Goal: Transaction & Acquisition: Purchase product/service

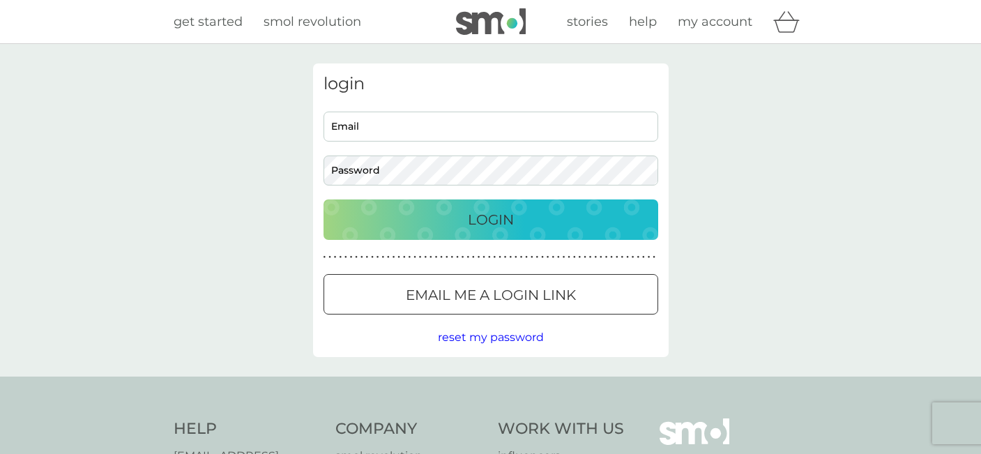
type input "hello@m0ther.co.uk"
click at [517, 221] on div "Login" at bounding box center [491, 220] width 307 height 22
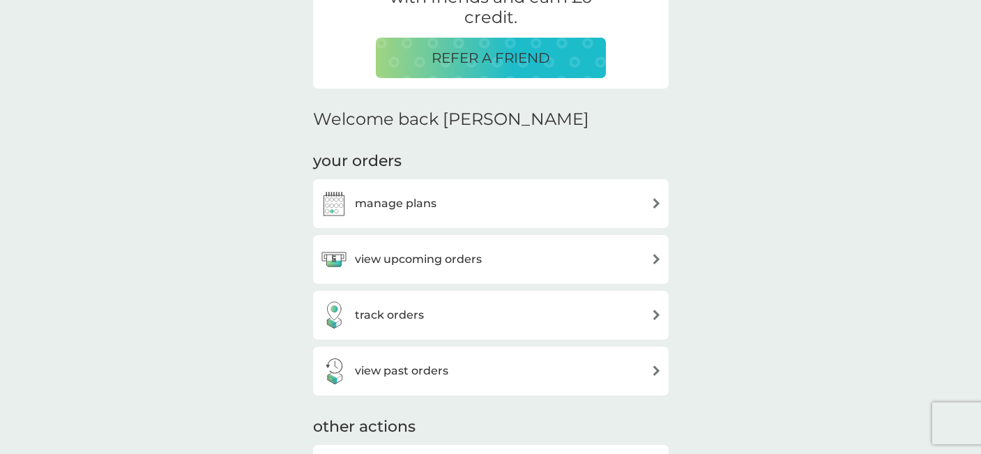
scroll to position [323, 0]
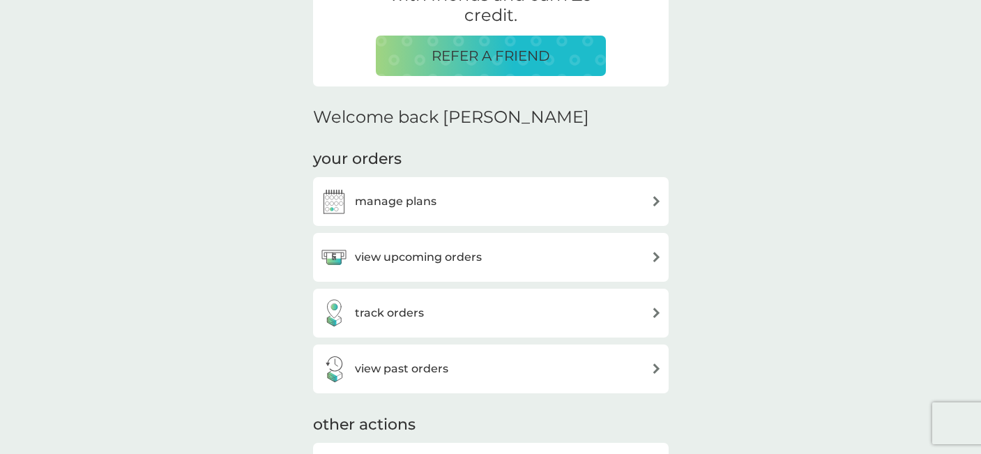
click at [511, 254] on div "view upcoming orders" at bounding box center [491, 257] width 342 height 28
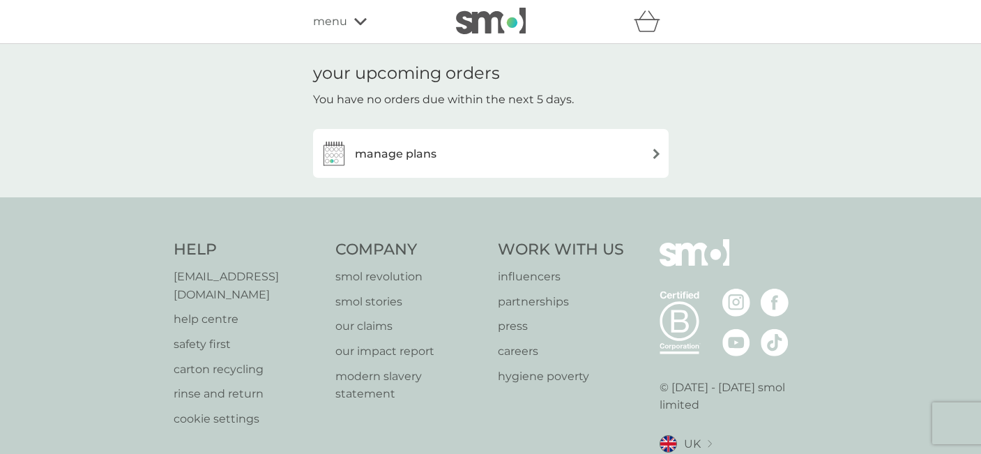
scroll to position [40, 0]
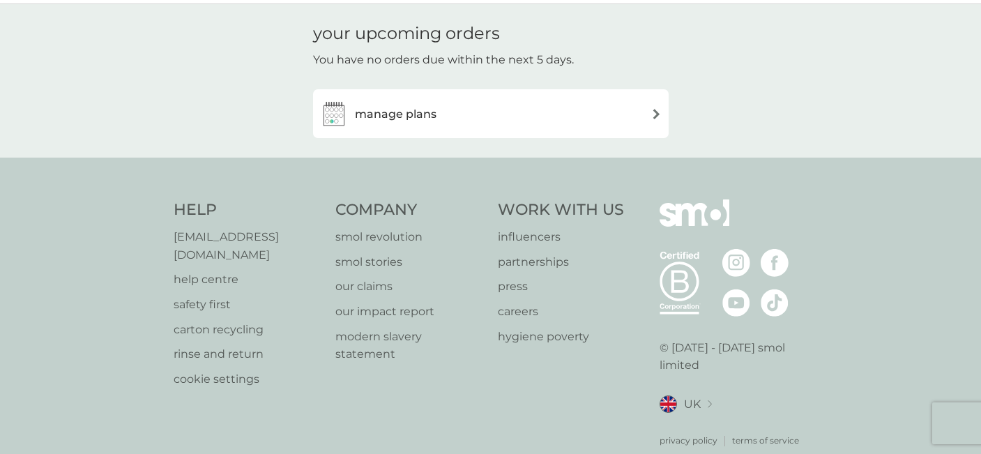
click at [487, 119] on div "manage plans" at bounding box center [491, 114] width 342 height 28
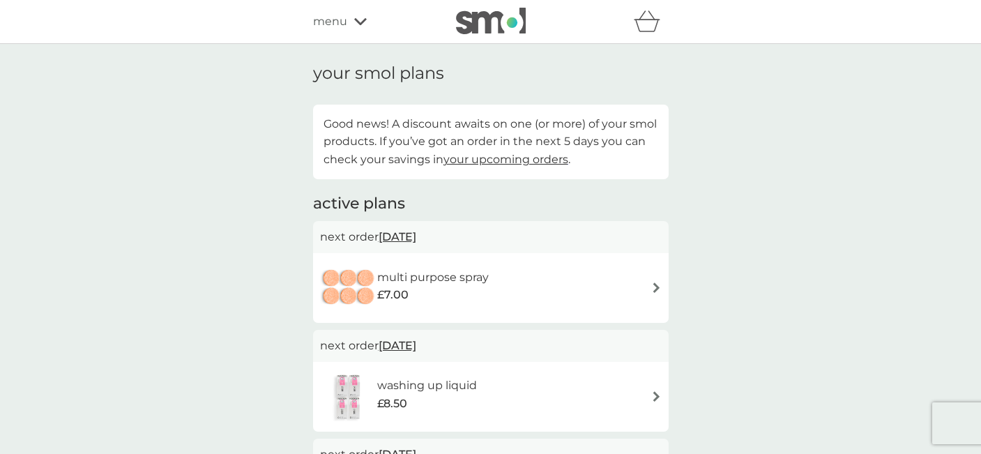
click at [472, 295] on div "£7.00" at bounding box center [433, 295] width 112 height 18
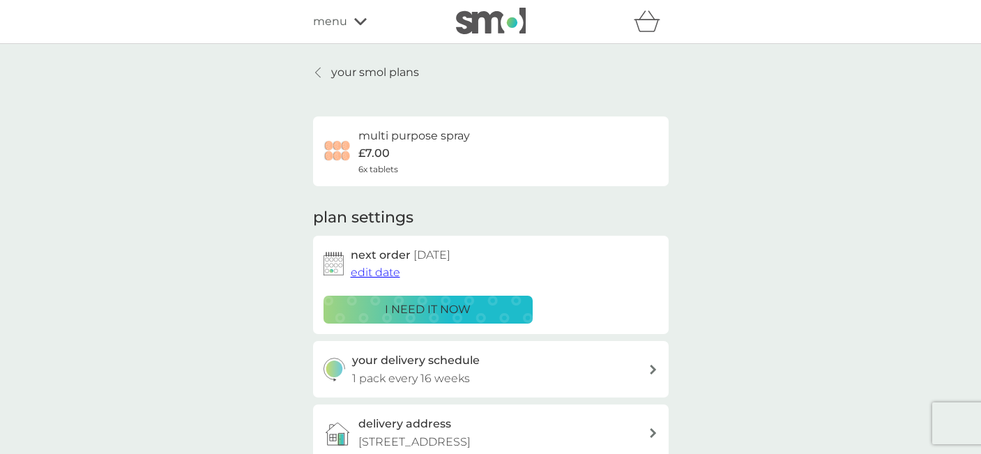
click at [475, 312] on div "i need it now" at bounding box center [428, 310] width 191 height 18
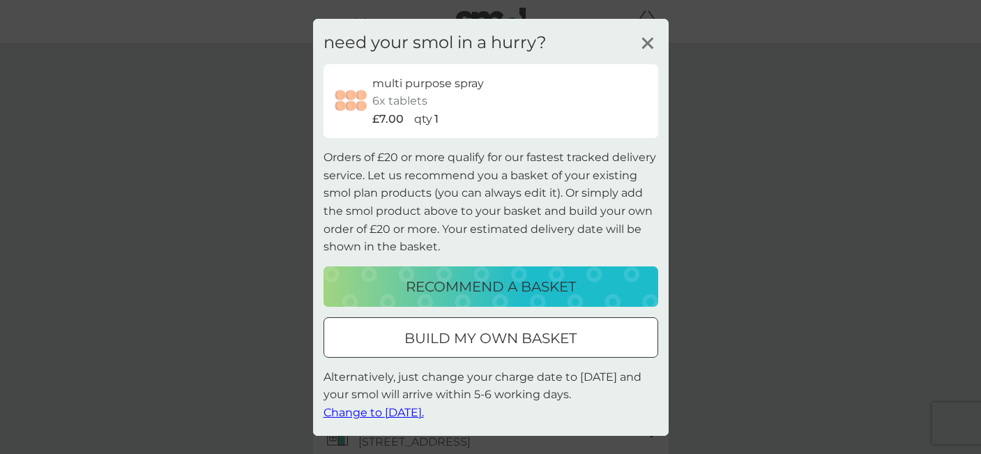
click at [480, 340] on div at bounding box center [491, 338] width 50 height 15
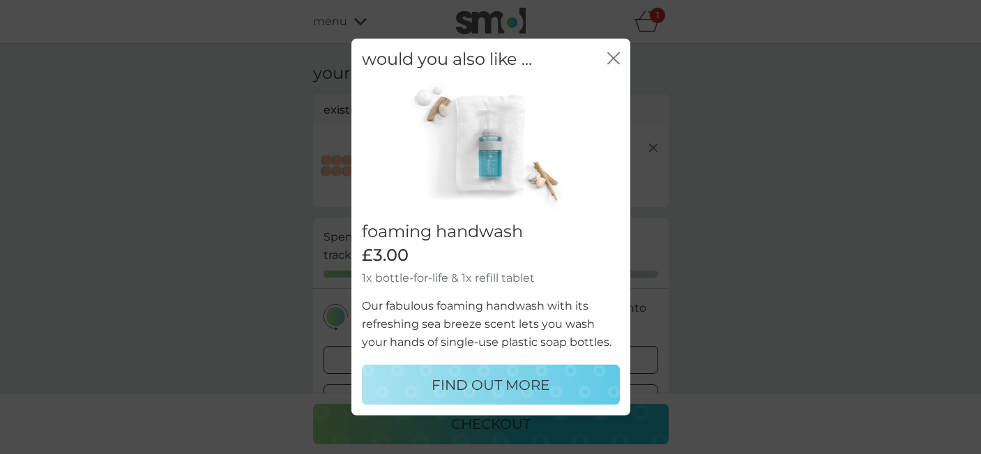
click at [609, 60] on icon "close" at bounding box center [613, 58] width 13 height 13
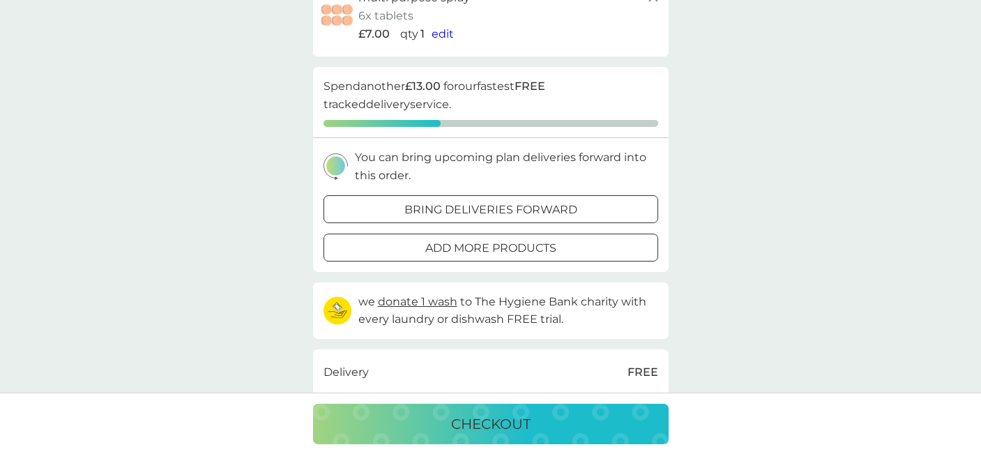
scroll to position [165, 0]
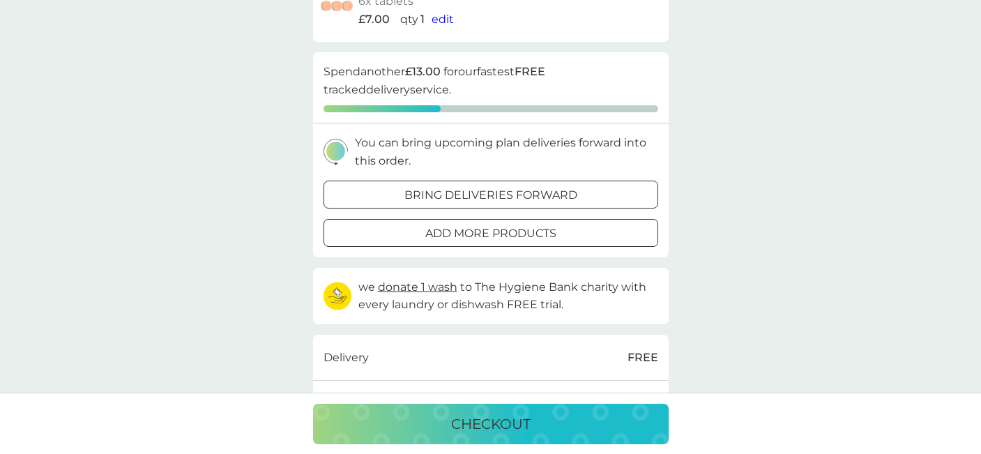
click at [506, 226] on div at bounding box center [491, 233] width 50 height 15
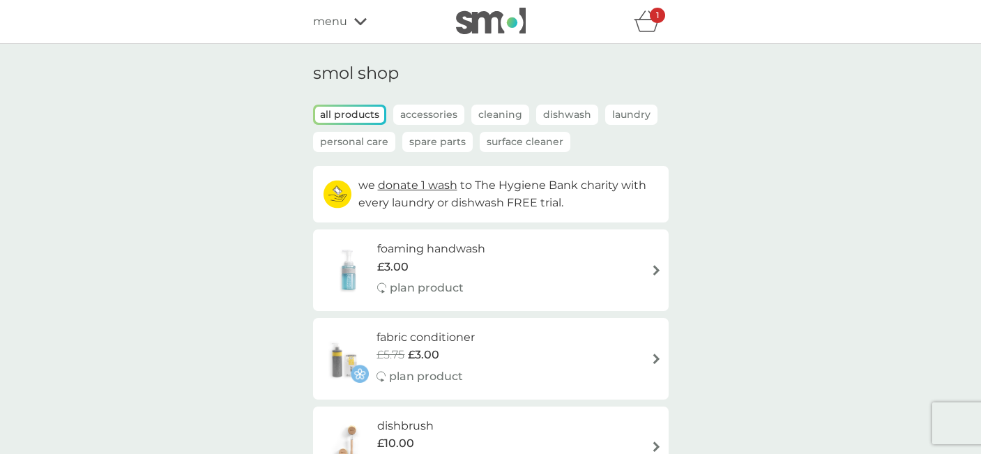
click at [631, 117] on p "Laundry" at bounding box center [631, 115] width 52 height 20
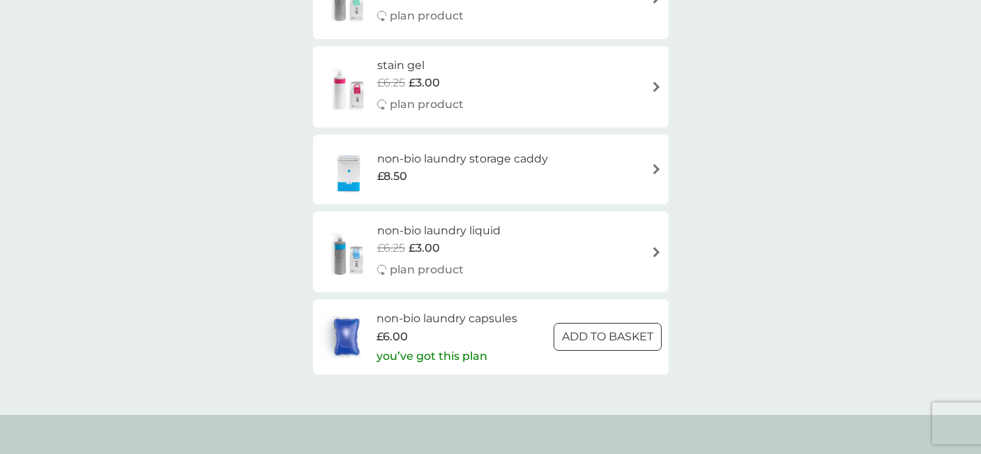
scroll to position [634, 0]
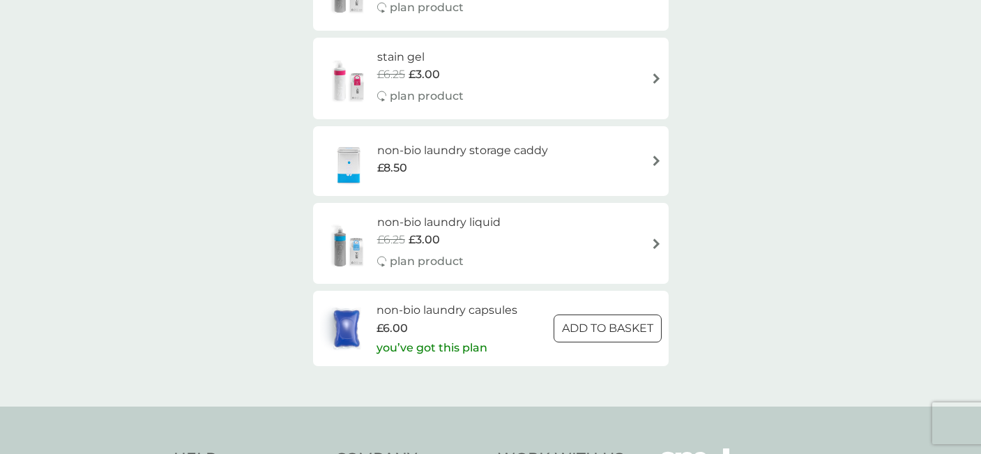
click at [614, 326] on div at bounding box center [607, 328] width 50 height 15
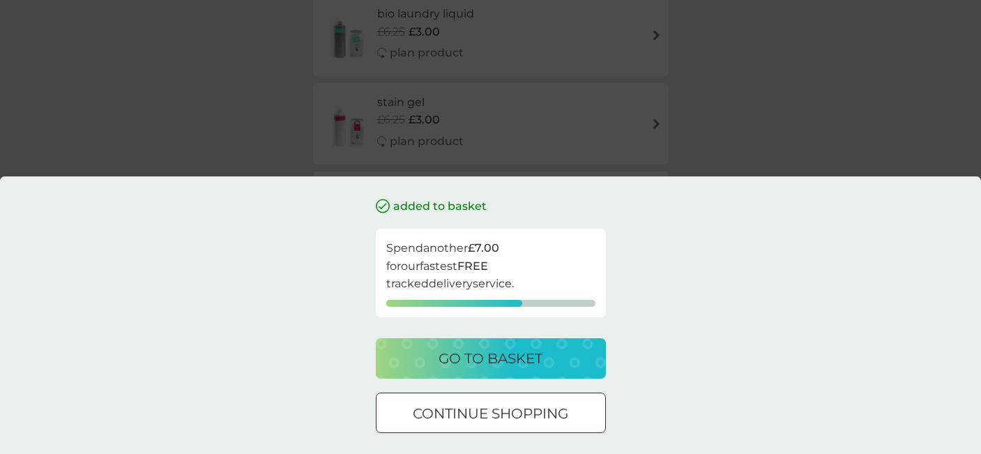
scroll to position [558, 0]
click at [517, 418] on p "continue shopping" at bounding box center [491, 413] width 156 height 22
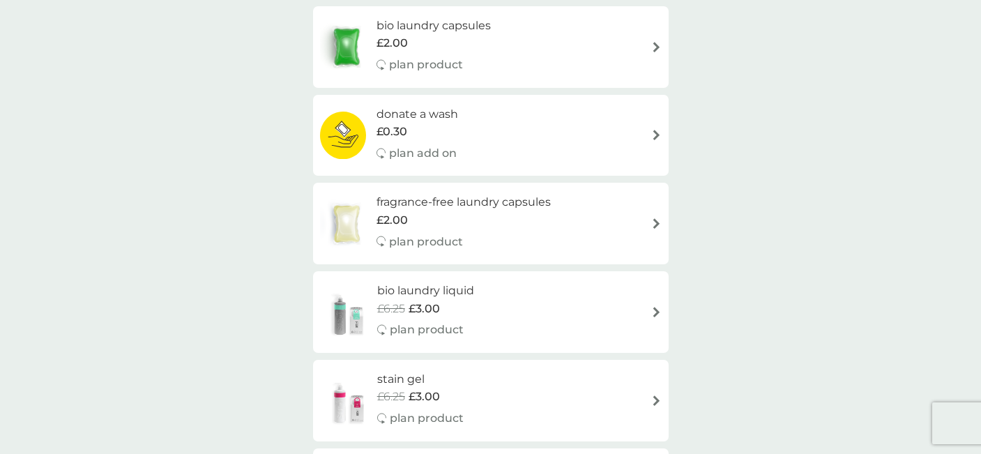
scroll to position [306, 0]
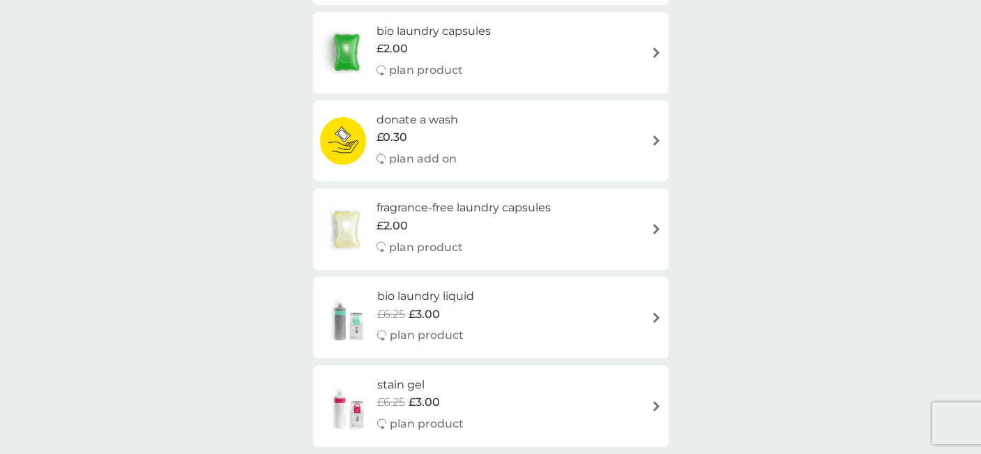
click at [501, 203] on h6 "fragrance-free laundry capsules" at bounding box center [464, 208] width 174 height 18
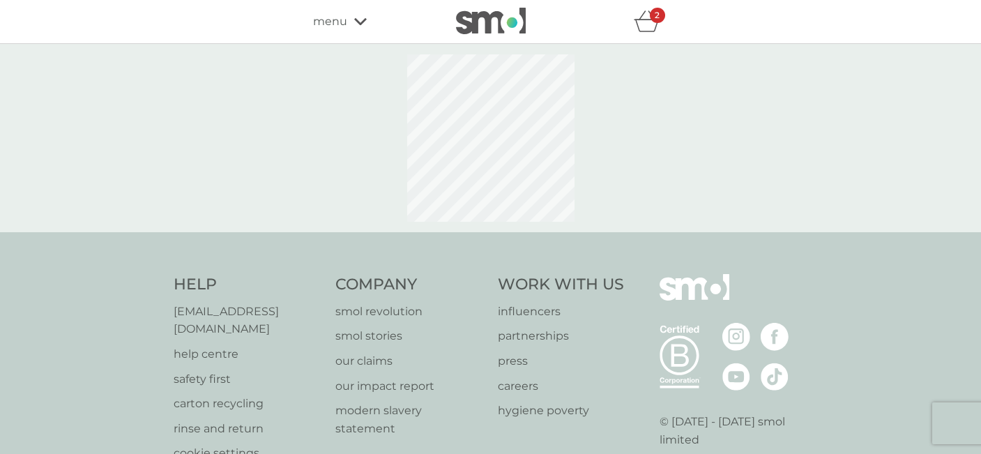
select select "42"
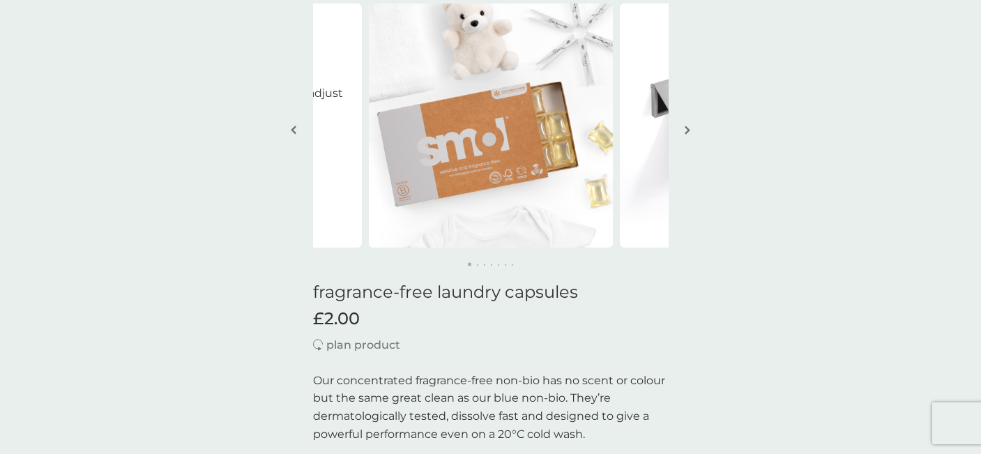
scroll to position [91, 0]
click at [686, 128] on img "button" at bounding box center [688, 131] width 6 height 10
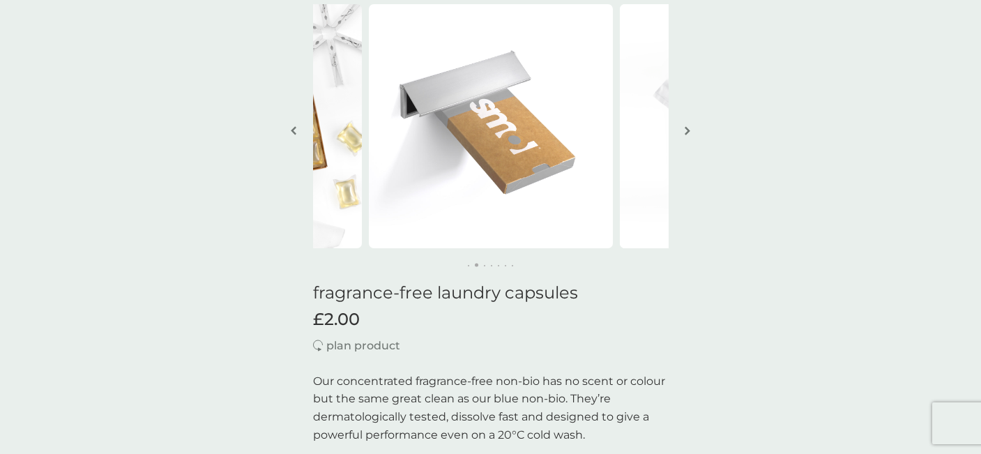
click at [686, 128] on img "button" at bounding box center [688, 131] width 6 height 10
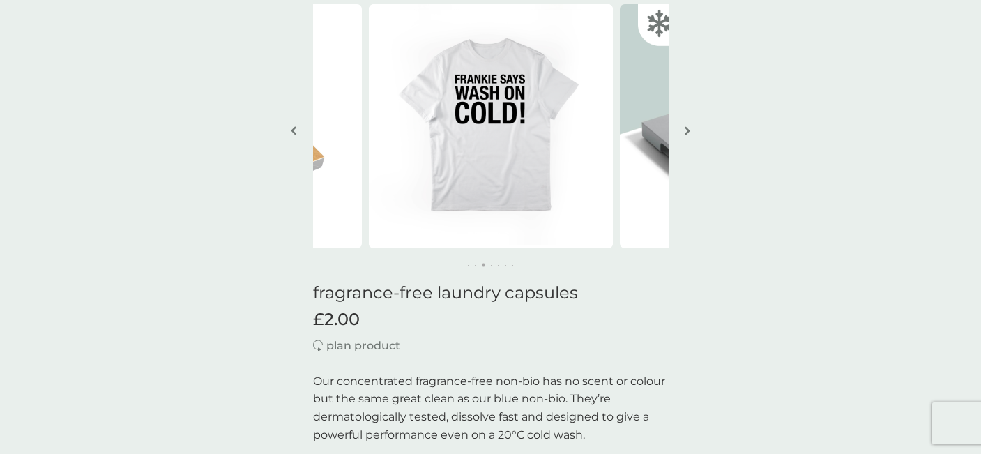
click at [686, 128] on img "button" at bounding box center [688, 131] width 6 height 10
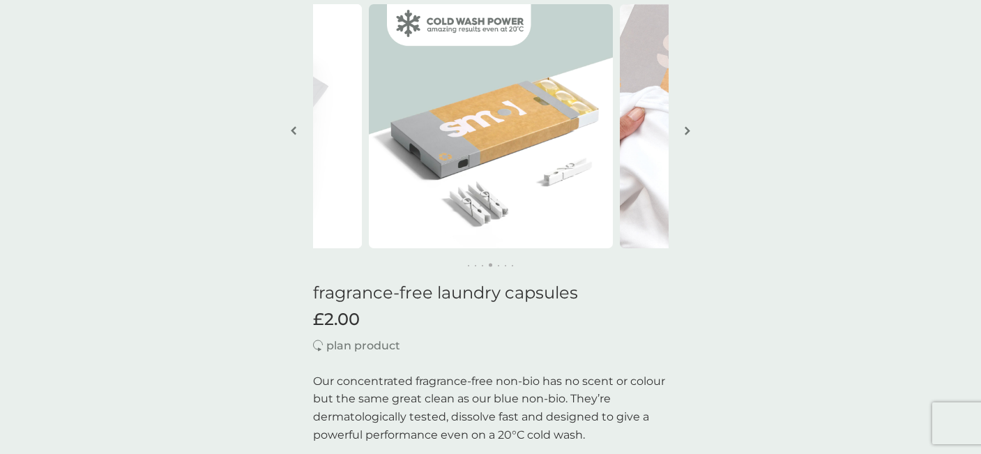
click at [686, 128] on img "button" at bounding box center [688, 131] width 6 height 10
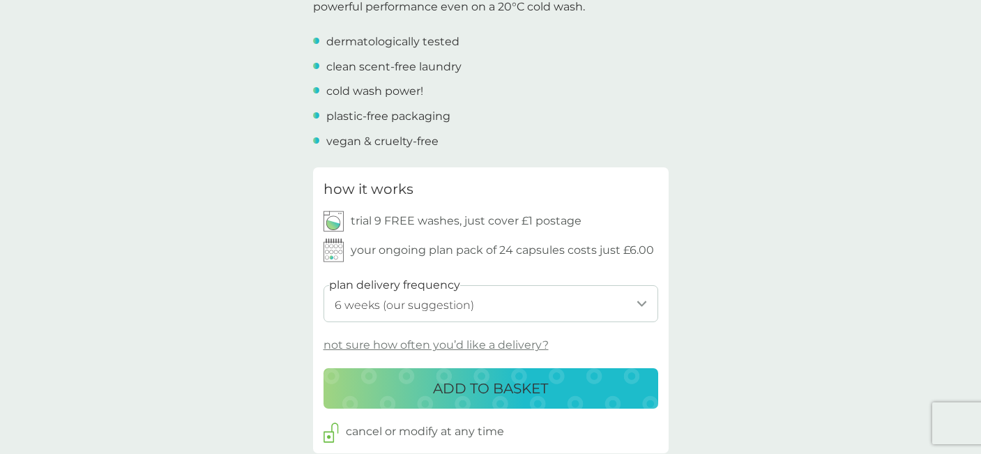
scroll to position [523, 0]
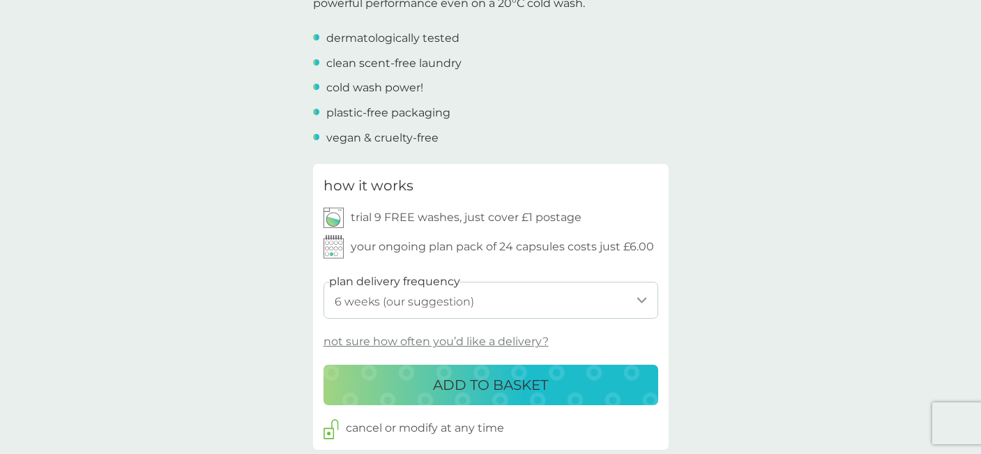
click at [520, 304] on select "1 week 2 weeks 3 weeks 4 weeks 5 weeks 6 weeks (our suggestion) 7 weeks 8 weeks…" at bounding box center [491, 300] width 335 height 37
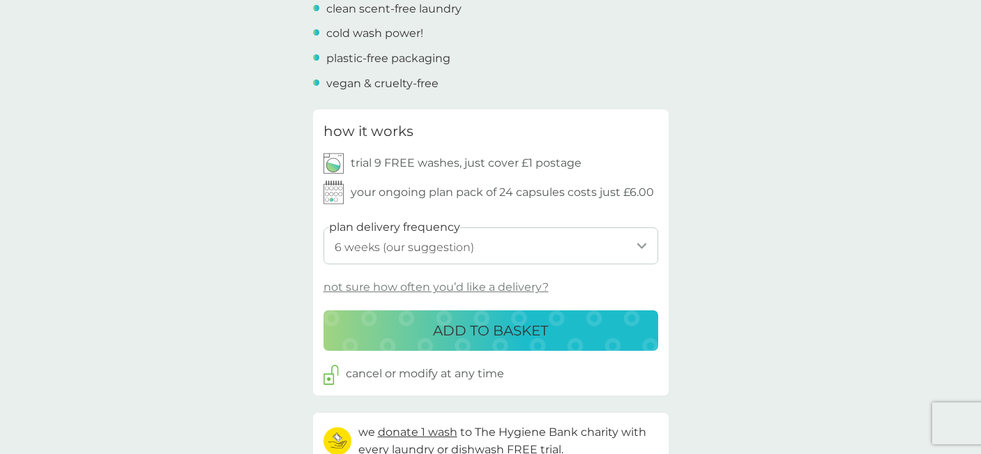
scroll to position [577, 0]
click at [552, 334] on div "ADD TO BASKET" at bounding box center [491, 331] width 307 height 22
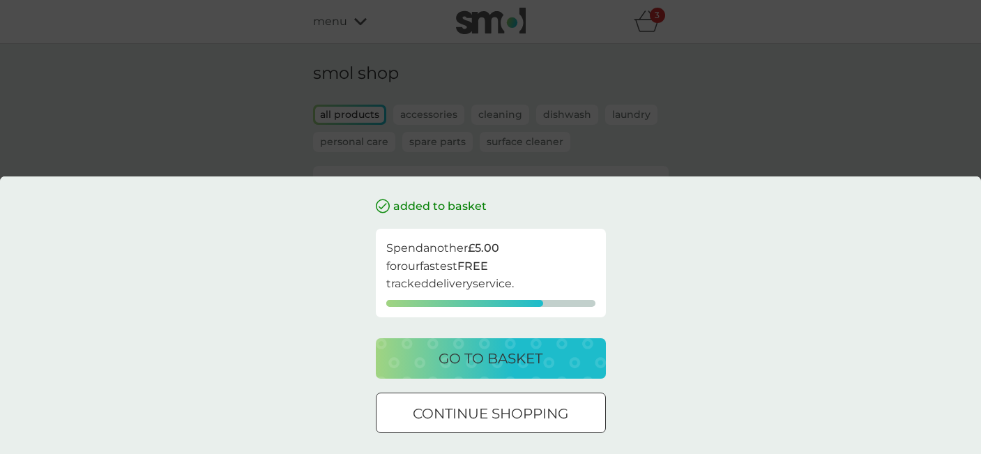
click at [513, 416] on div at bounding box center [491, 414] width 50 height 15
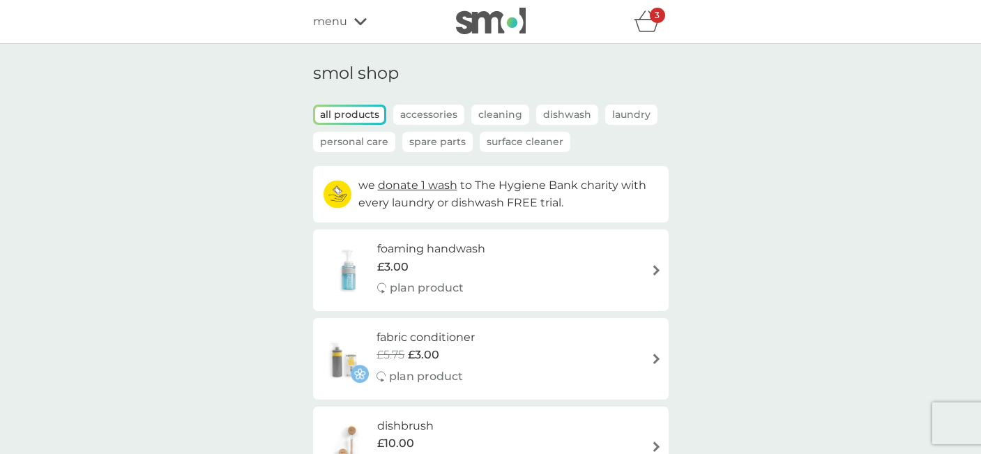
click at [557, 112] on p "Dishwash" at bounding box center [567, 115] width 62 height 20
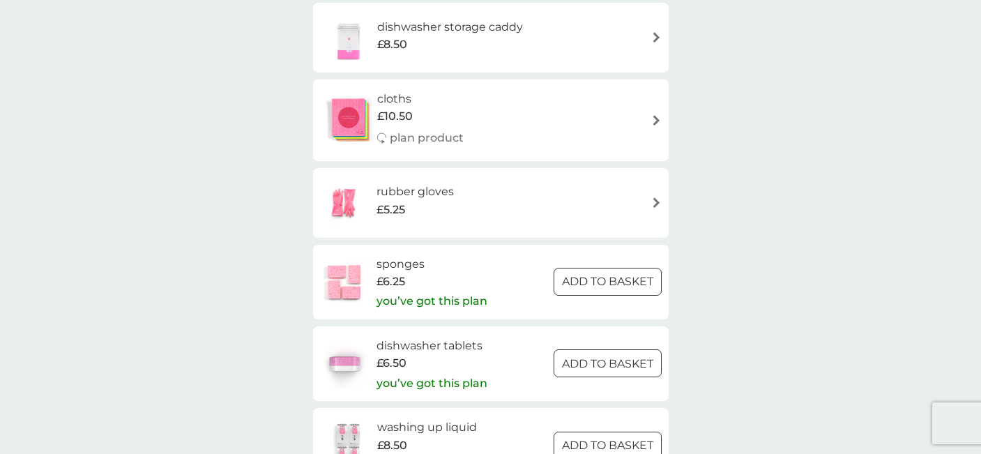
scroll to position [318, 0]
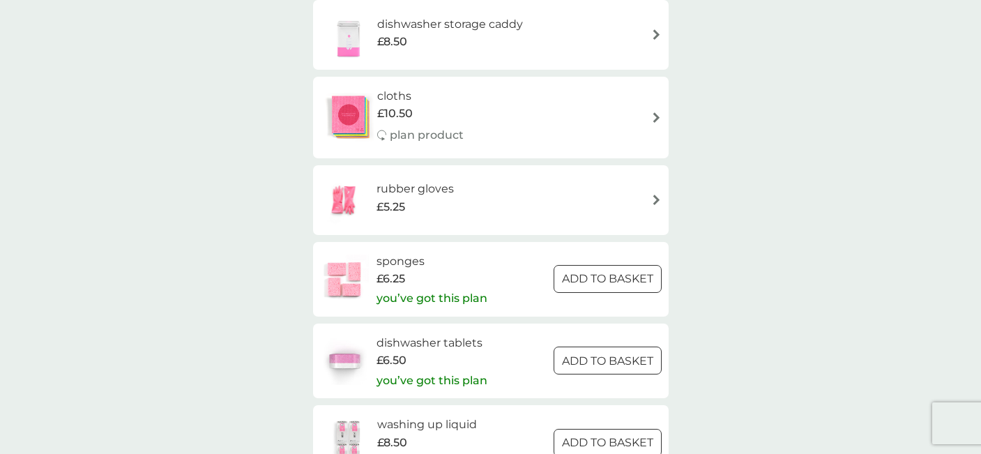
click at [486, 367] on div "£6.50" at bounding box center [432, 360] width 111 height 18
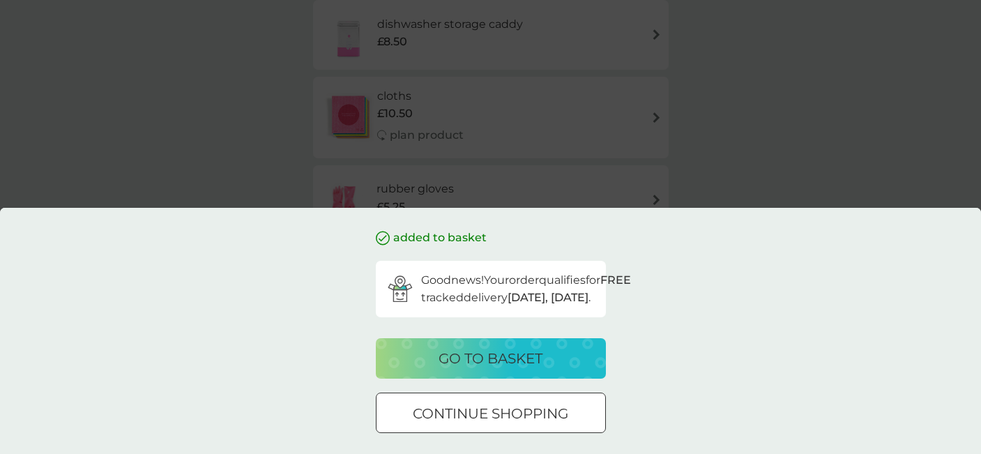
click at [491, 418] on div at bounding box center [491, 414] width 50 height 15
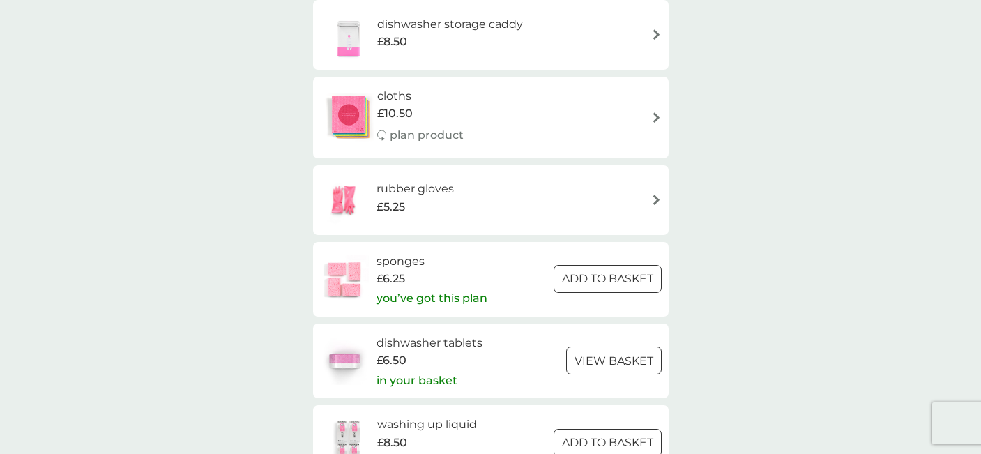
click at [622, 280] on div at bounding box center [607, 279] width 50 height 15
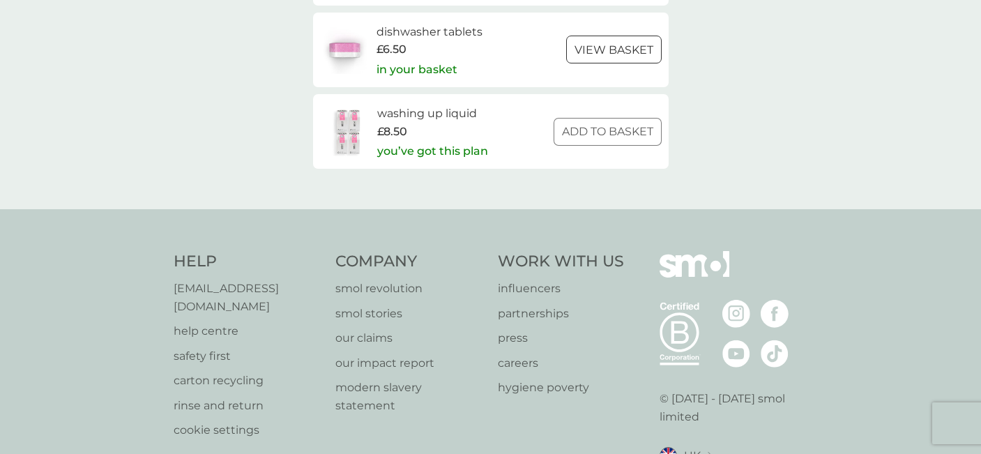
scroll to position [633, 0]
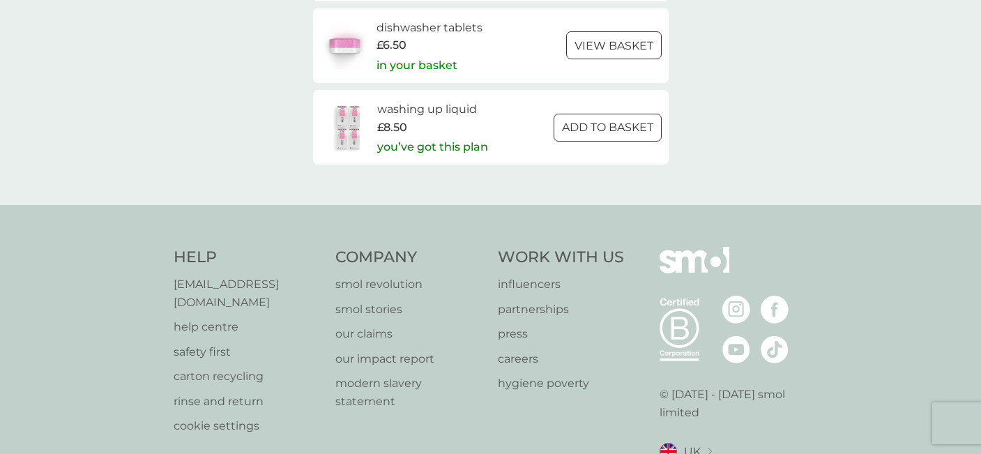
click at [444, 42] on div "£6.50" at bounding box center [430, 45] width 106 height 18
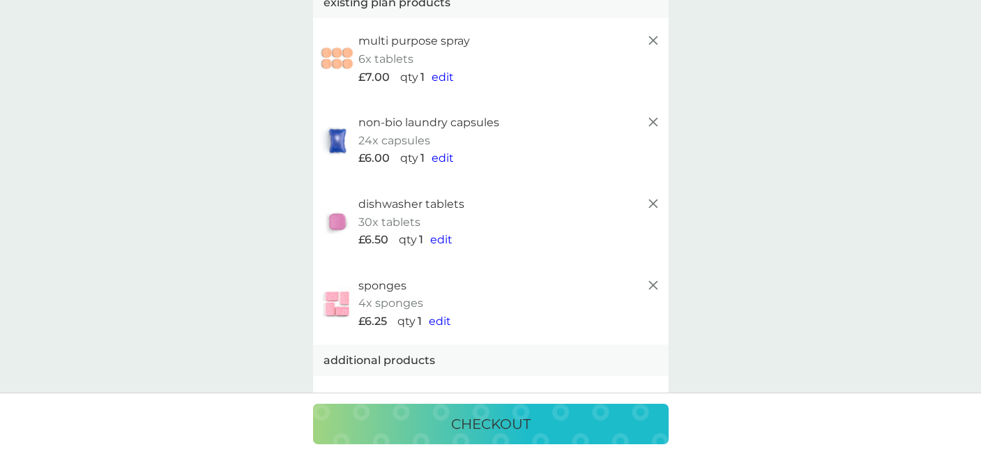
scroll to position [128, 0]
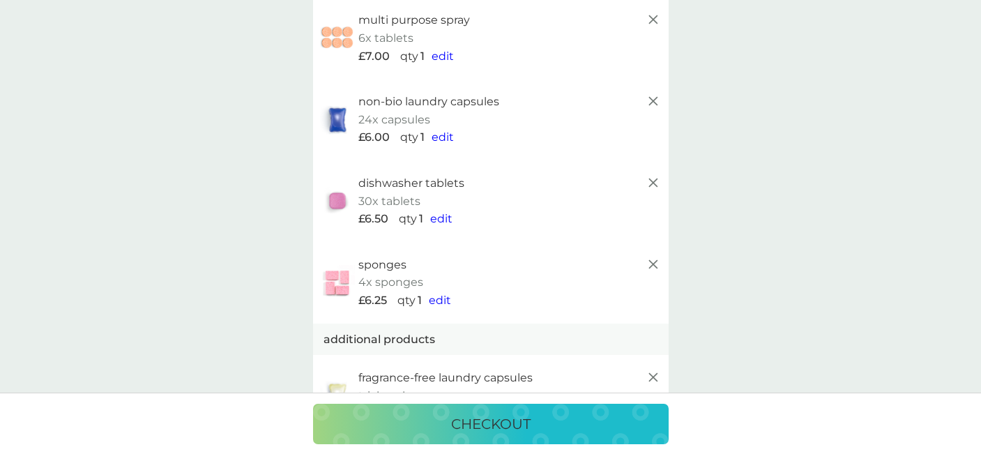
click at [442, 218] on span "edit" at bounding box center [441, 218] width 22 height 13
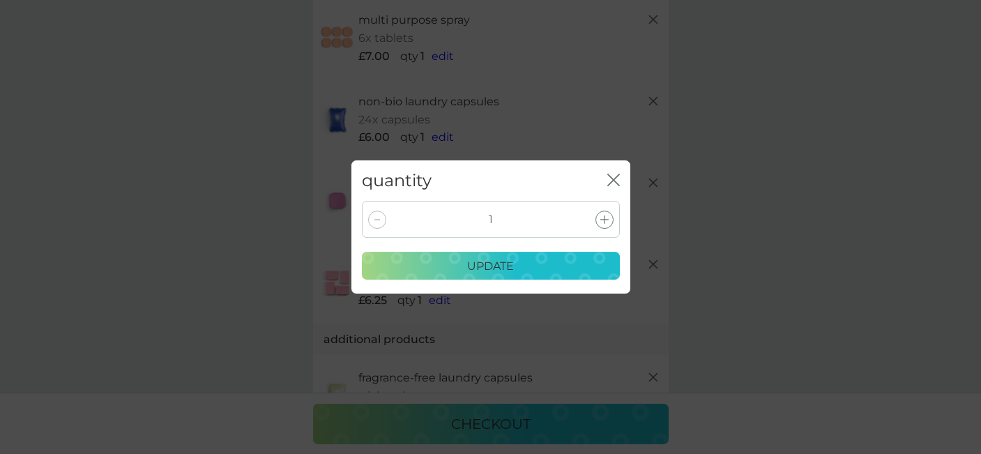
click at [600, 221] on icon at bounding box center [604, 219] width 8 height 8
click at [515, 276] on button "update" at bounding box center [491, 266] width 258 height 28
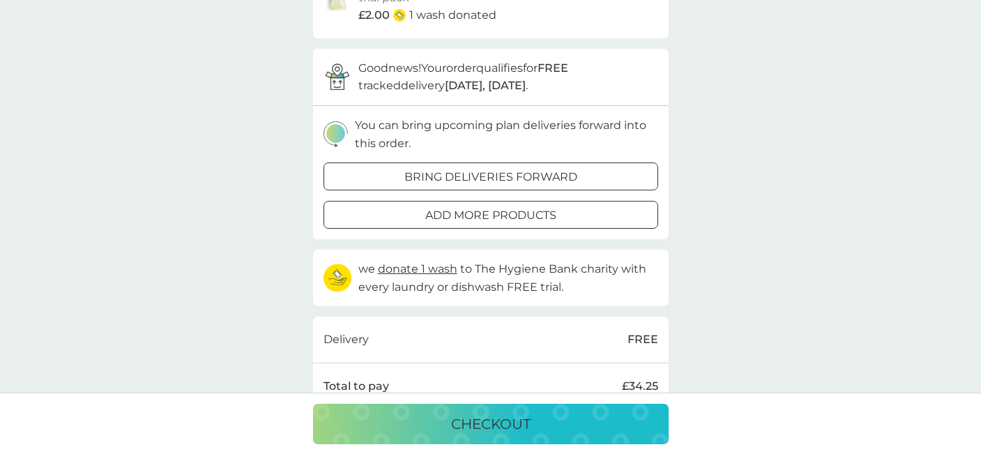
scroll to position [527, 0]
click at [520, 218] on p "add more products" at bounding box center [490, 215] width 131 height 18
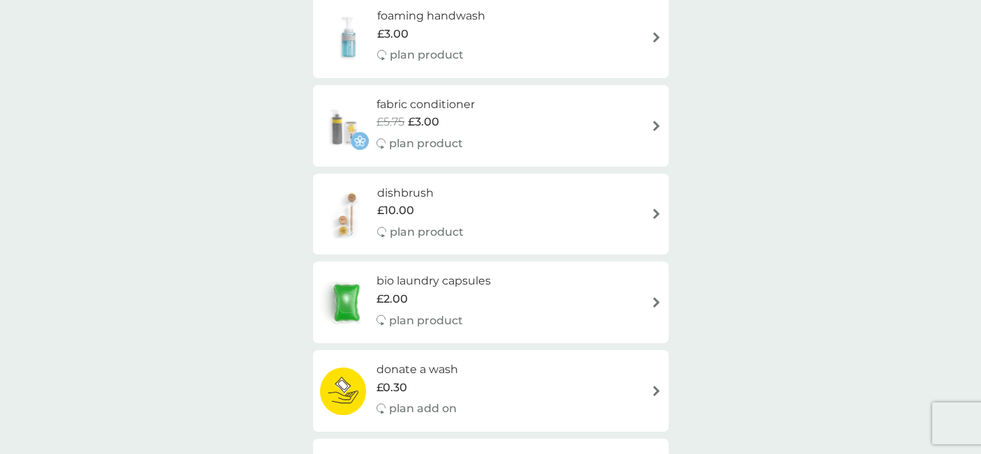
scroll to position [237, 0]
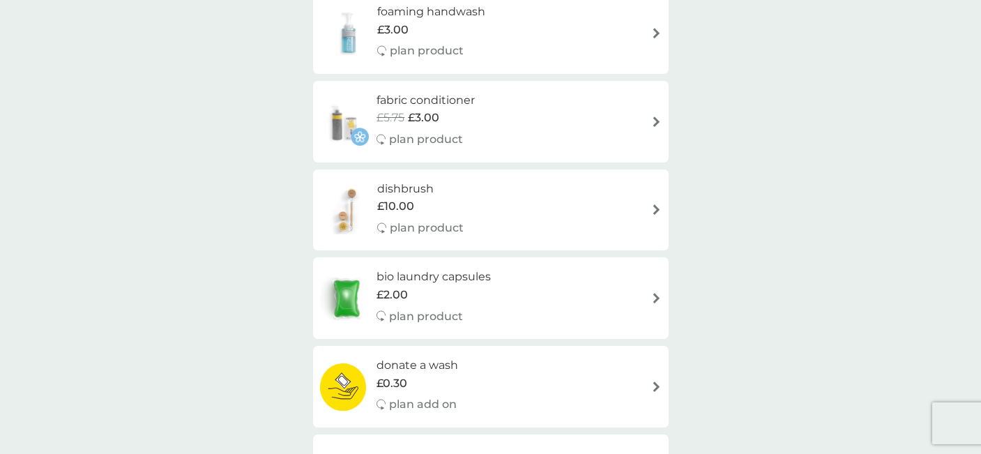
click at [478, 279] on h6 "bio laundry capsules" at bounding box center [434, 277] width 114 height 18
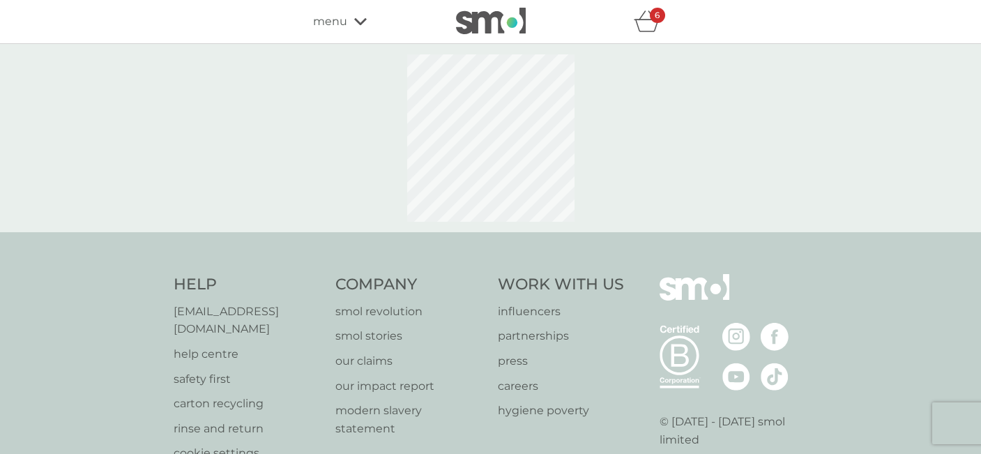
select select "42"
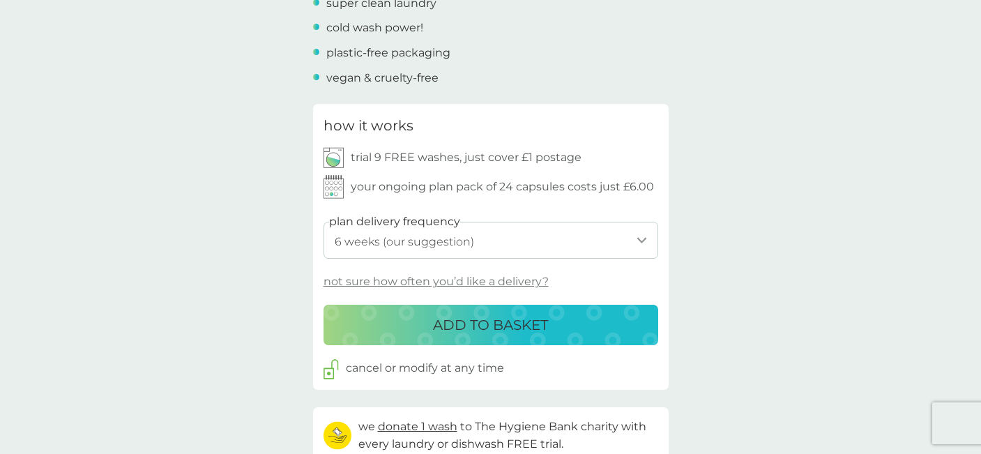
scroll to position [588, 0]
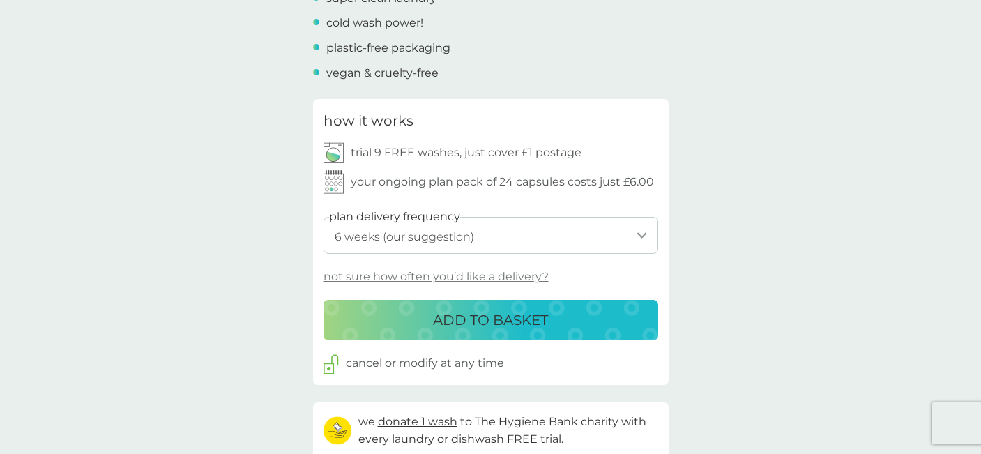
click at [519, 308] on button "ADD TO BASKET" at bounding box center [491, 320] width 335 height 40
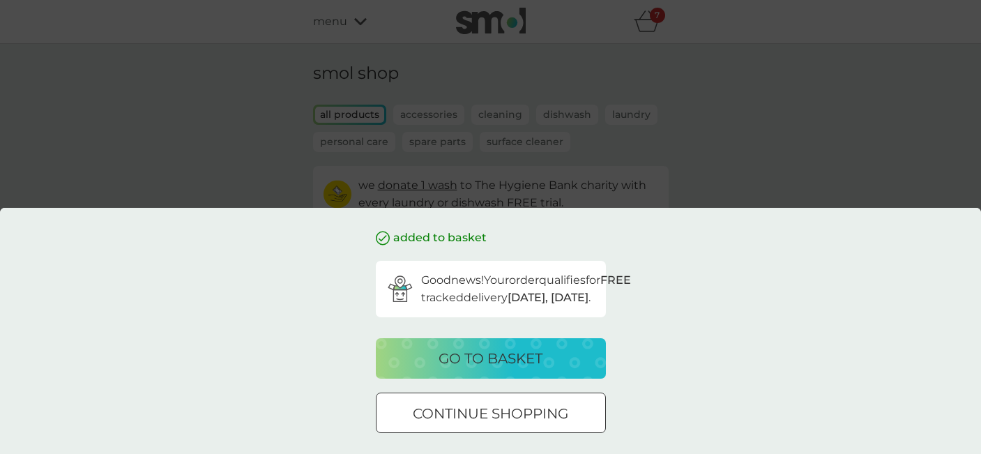
click at [521, 407] on p "continue shopping" at bounding box center [491, 413] width 156 height 22
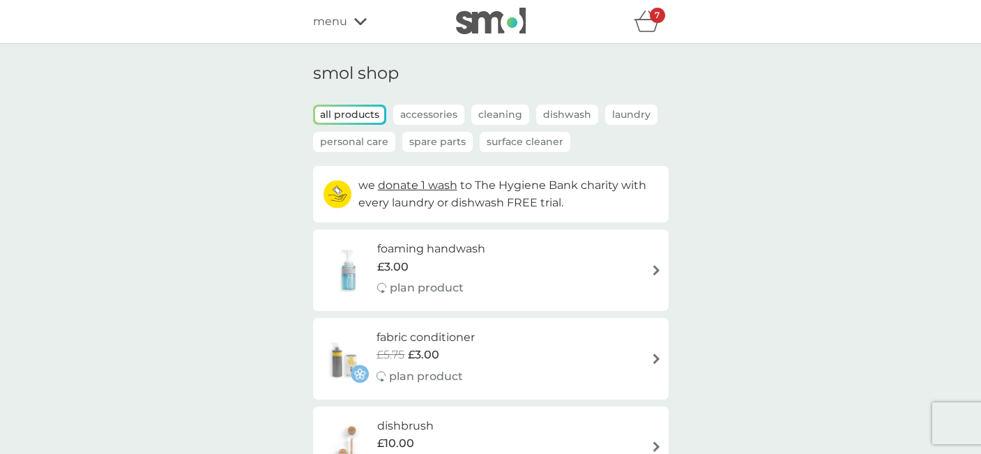
click at [517, 142] on p "Surface Cleaner" at bounding box center [525, 142] width 91 height 20
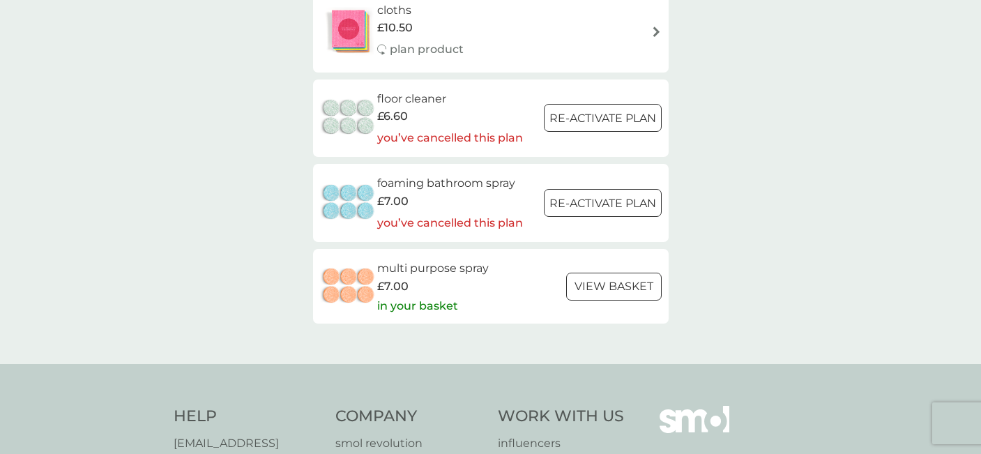
scroll to position [174, 0]
click at [629, 118] on p "Re-activate Plan" at bounding box center [603, 119] width 107 height 18
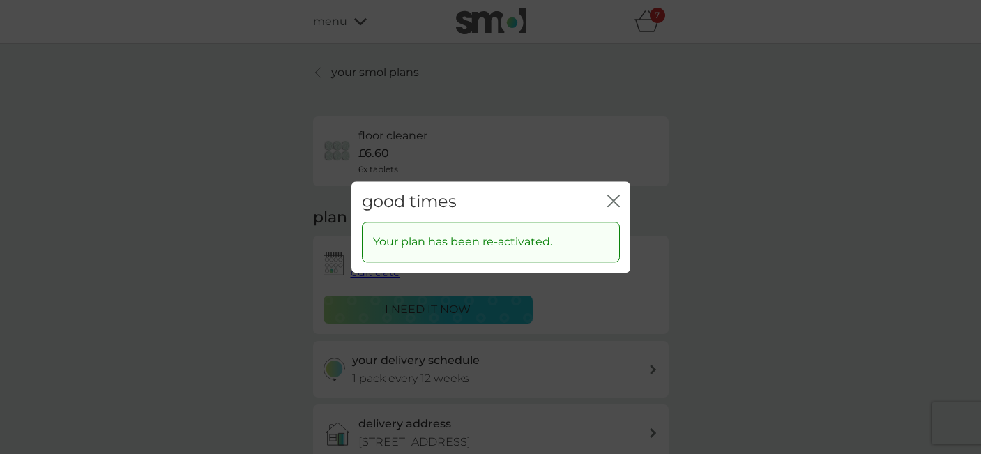
click at [615, 202] on icon "close" at bounding box center [617, 200] width 6 height 11
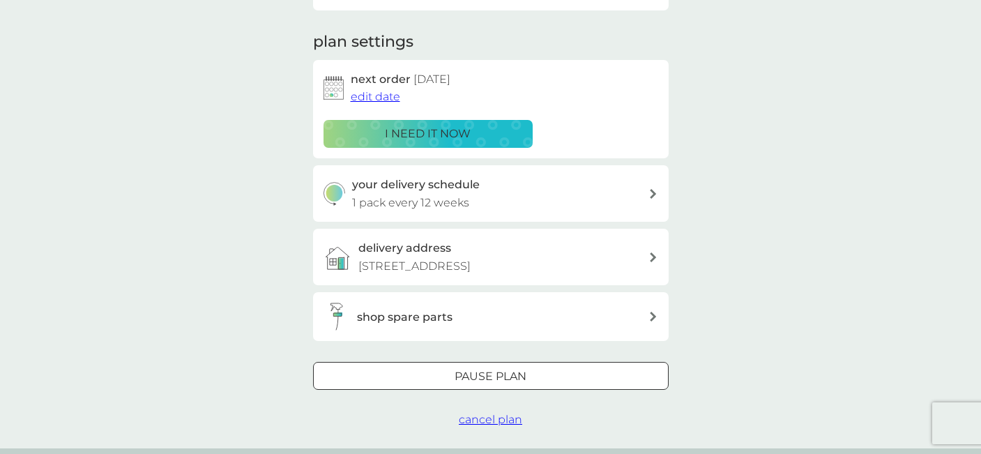
scroll to position [208, 0]
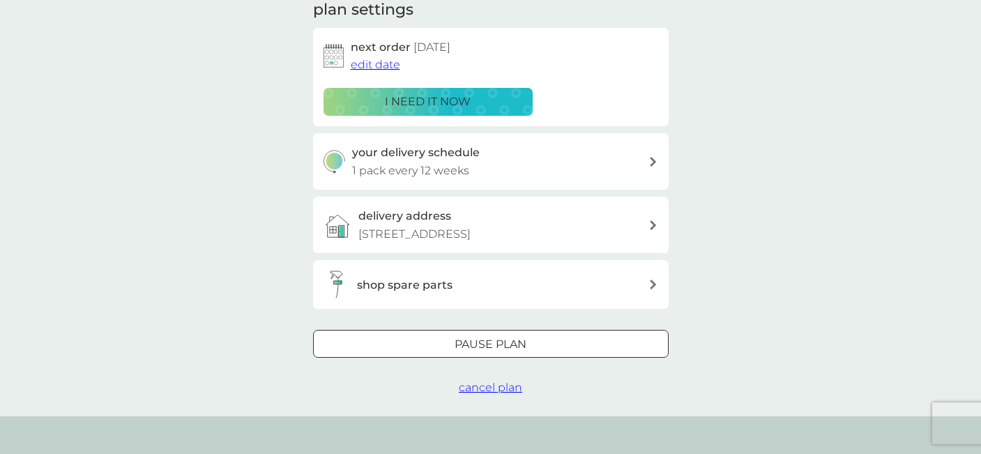
click at [507, 344] on div at bounding box center [507, 344] width 0 height 0
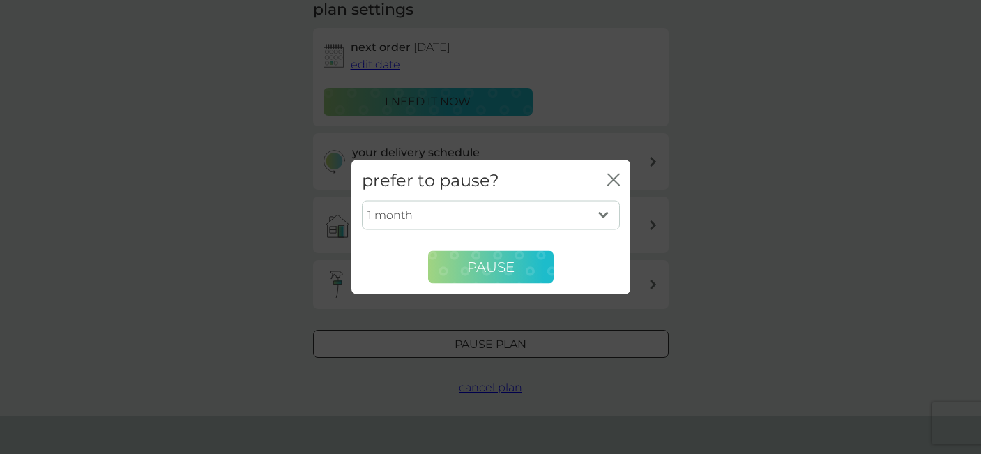
click at [497, 266] on span "Pause" at bounding box center [490, 267] width 47 height 17
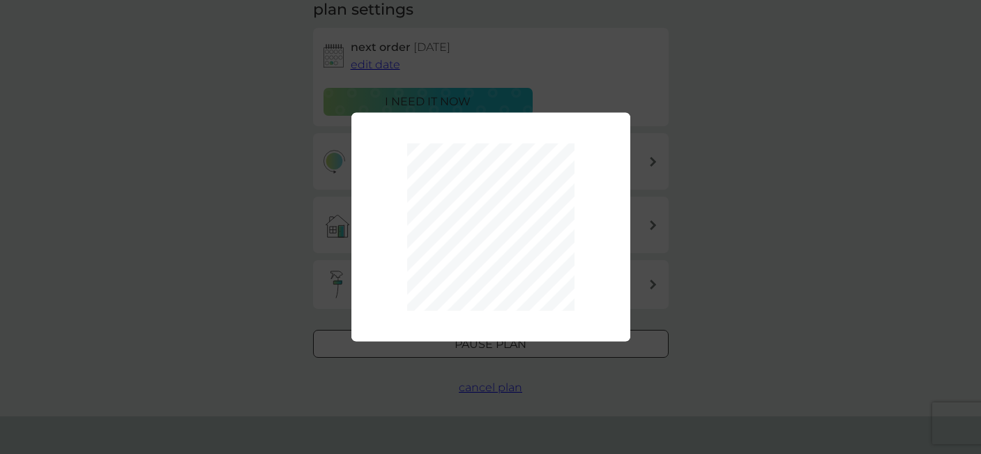
scroll to position [0, 0]
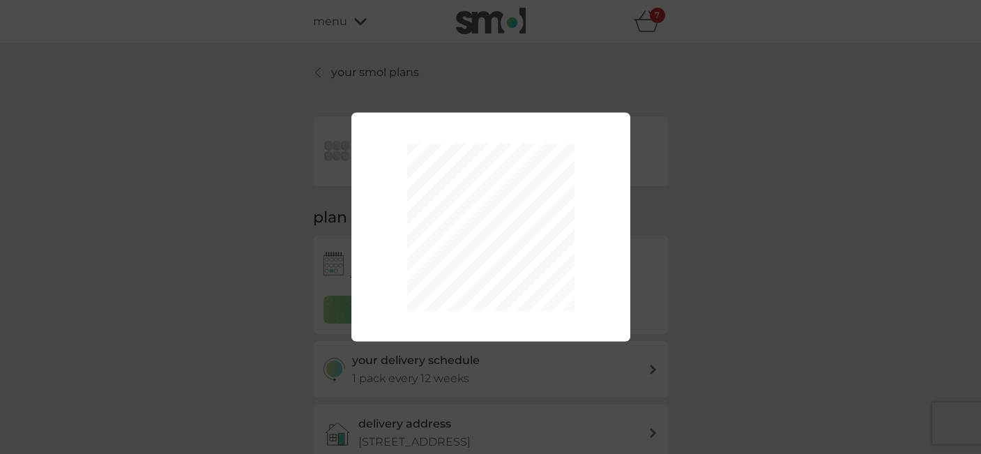
click at [378, 76] on div "1 month 2 months 3 months 4 months 5 months 6 months Pause" at bounding box center [490, 227] width 981 height 454
click at [646, 19] on div "1 month 2 months 3 months 4 months 5 months 6 months Pause" at bounding box center [490, 227] width 981 height 454
click at [656, 20] on div "1 month 2 months 3 months 4 months 5 months 6 months Pause" at bounding box center [490, 227] width 981 height 454
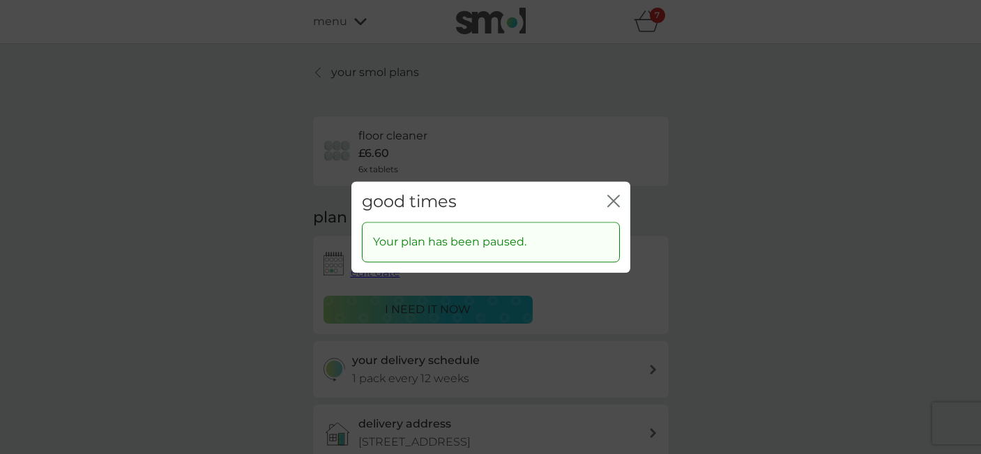
click at [656, 20] on div "good times close Your plan has been paused." at bounding box center [490, 227] width 981 height 454
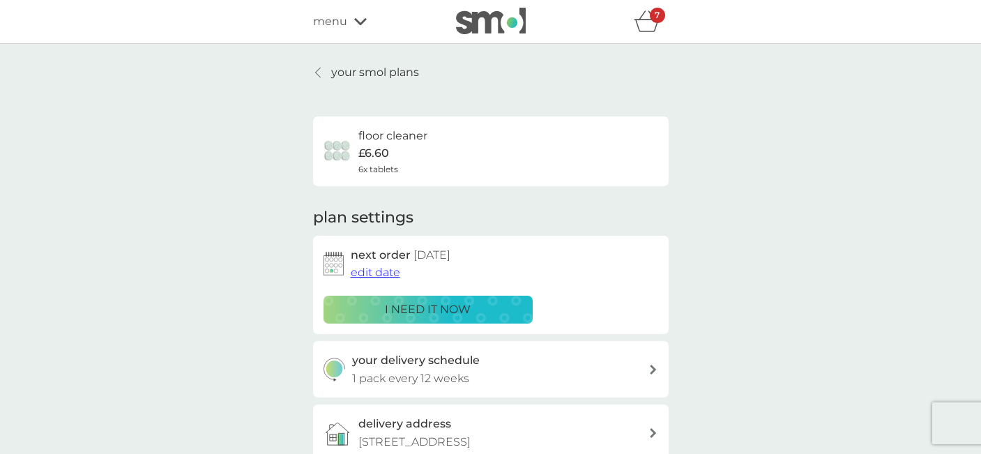
click at [643, 26] on icon "basket" at bounding box center [647, 21] width 26 height 22
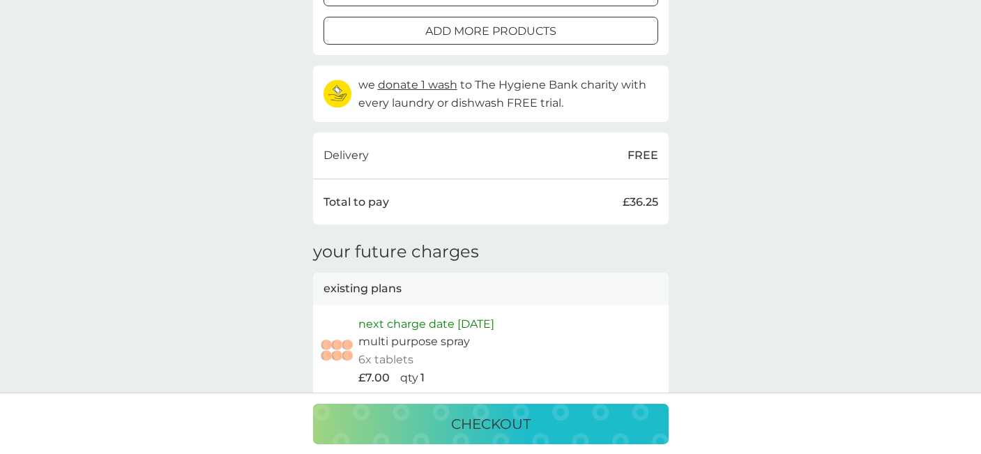
scroll to position [803, 0]
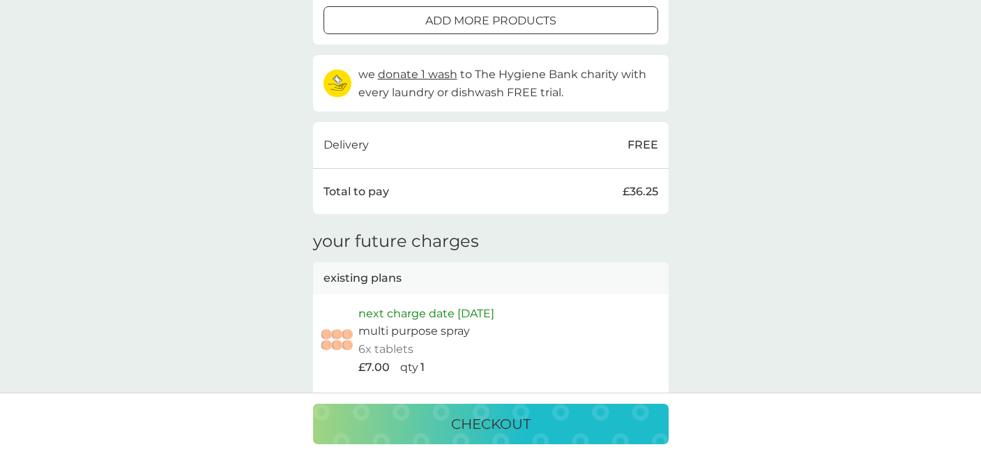
click at [515, 421] on p "checkout" at bounding box center [490, 424] width 79 height 22
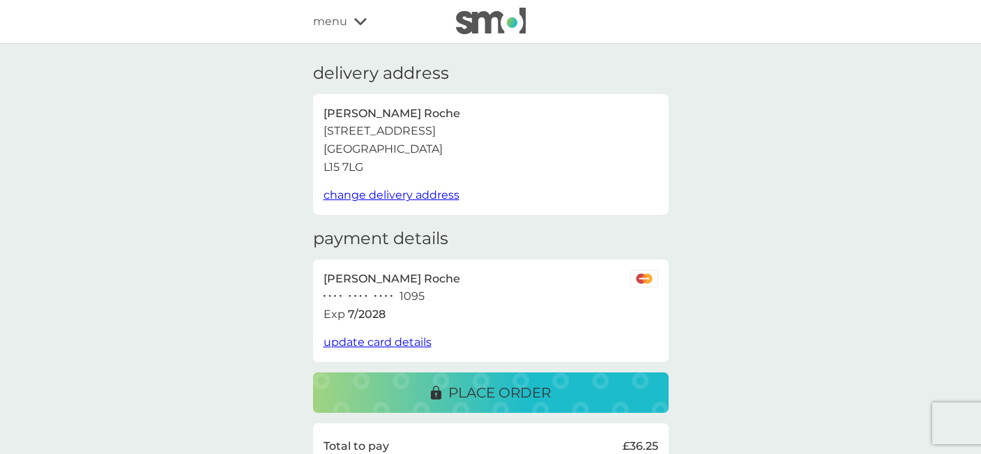
click at [367, 338] on span "update card details" at bounding box center [378, 341] width 108 height 13
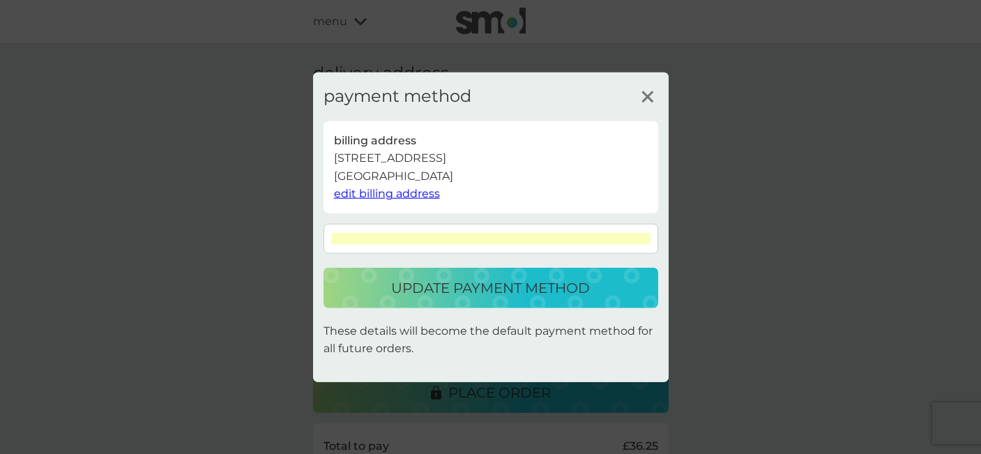
click at [545, 298] on p "update payment method" at bounding box center [490, 288] width 199 height 22
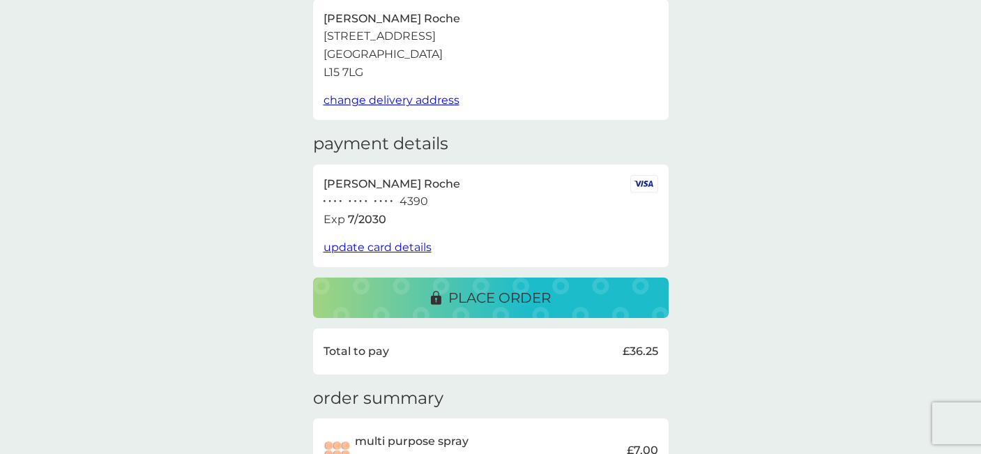
scroll to position [100, 0]
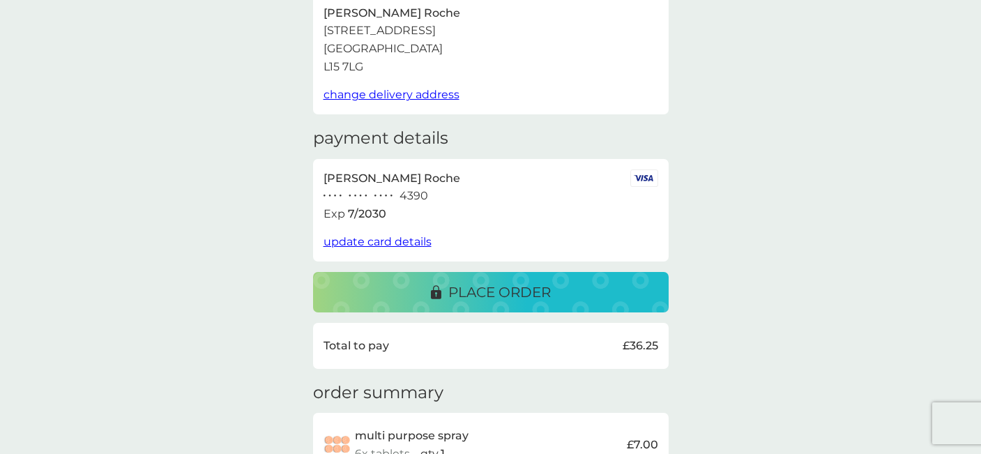
click at [548, 285] on p "place order" at bounding box center [499, 292] width 103 height 22
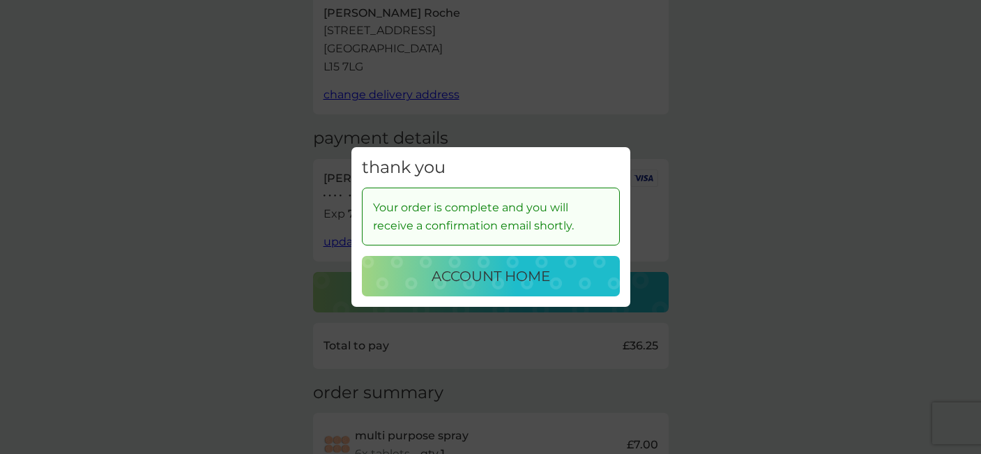
click at [501, 278] on p "account home" at bounding box center [491, 276] width 119 height 22
